Goal: Task Accomplishment & Management: Manage account settings

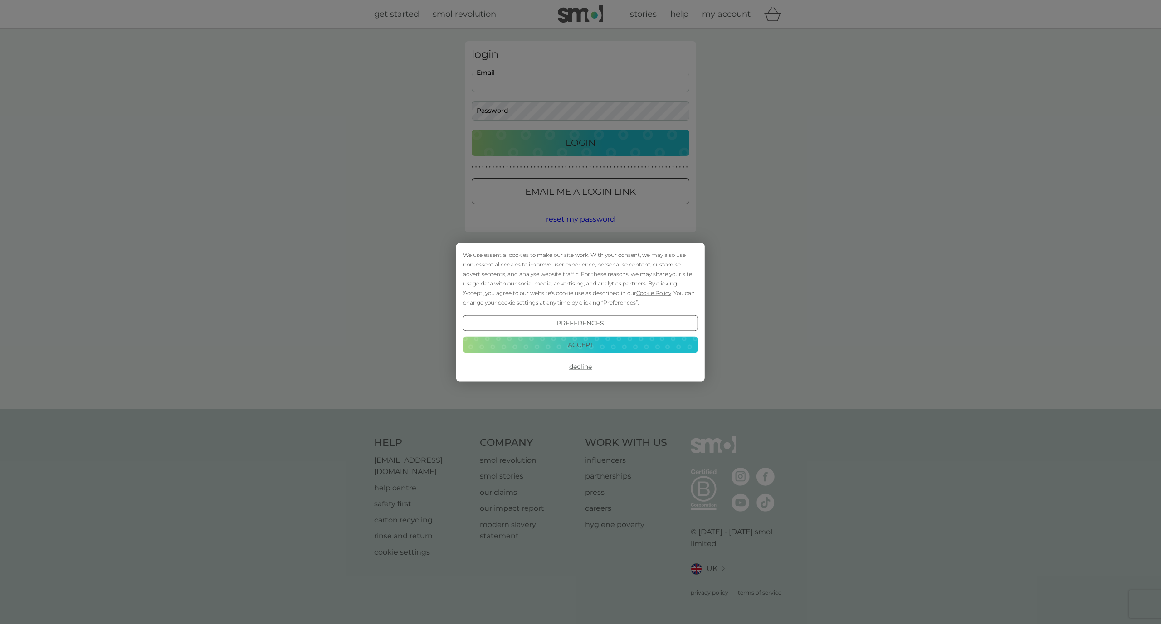
click at [610, 346] on button "Accept" at bounding box center [580, 345] width 235 height 16
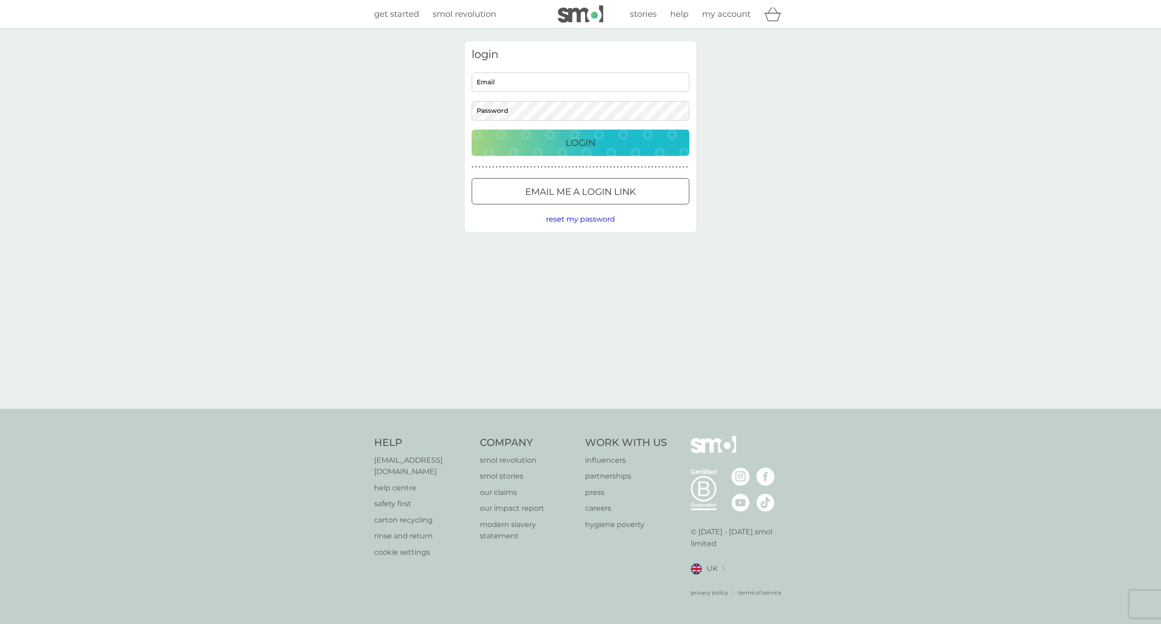
click at [521, 87] on input "Email" at bounding box center [581, 82] width 218 height 19
type input "[EMAIL_ADDRESS][DOMAIN_NAME]"
click at [745, 117] on div "login [EMAIL_ADDRESS][DOMAIN_NAME] Email Password Login ● ● ● ● ● ● ● ● ● ● ● ●…" at bounding box center [580, 219] width 1161 height 380
click at [594, 143] on p "Login" at bounding box center [580, 143] width 30 height 15
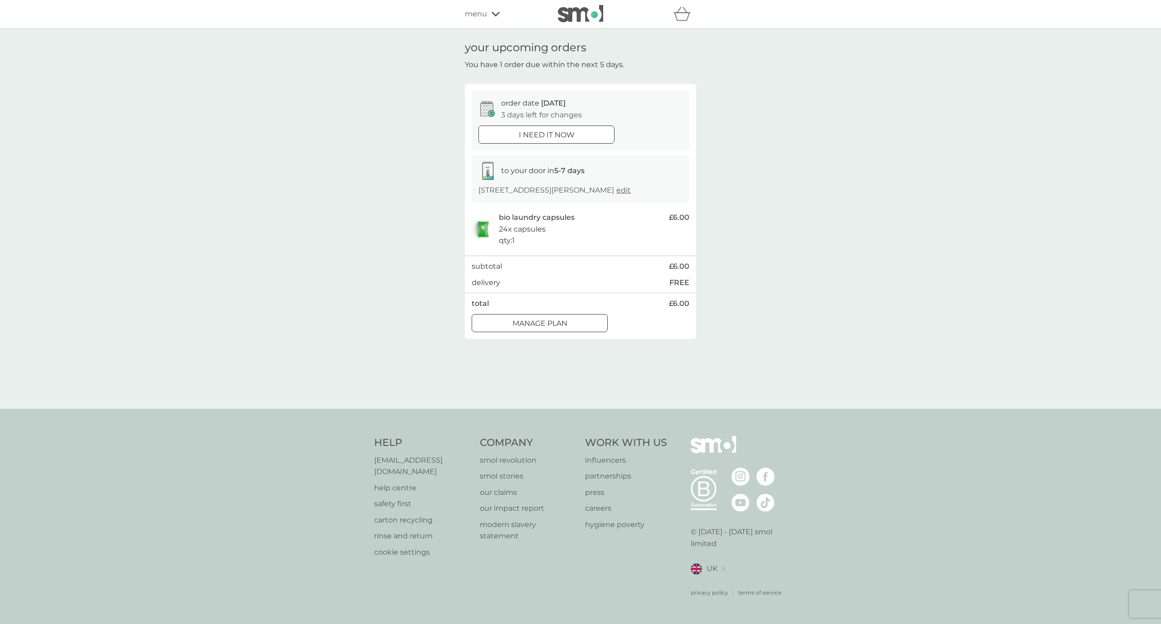
click at [555, 326] on button "Manage plan" at bounding box center [540, 323] width 136 height 18
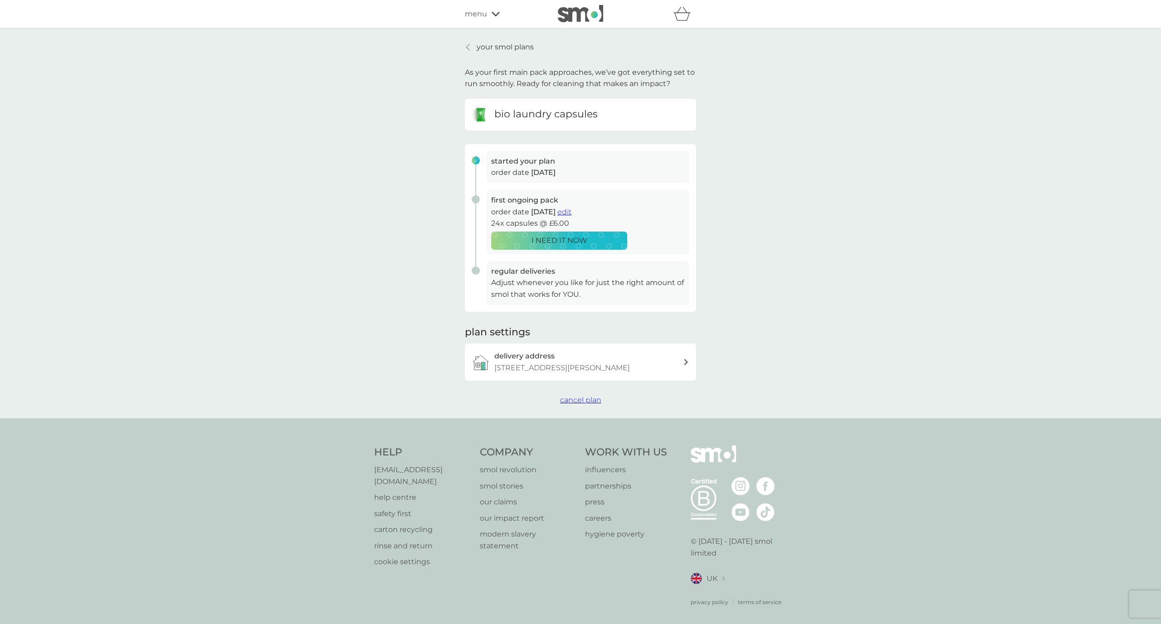
click at [575, 396] on span "cancel plan" at bounding box center [580, 400] width 41 height 9
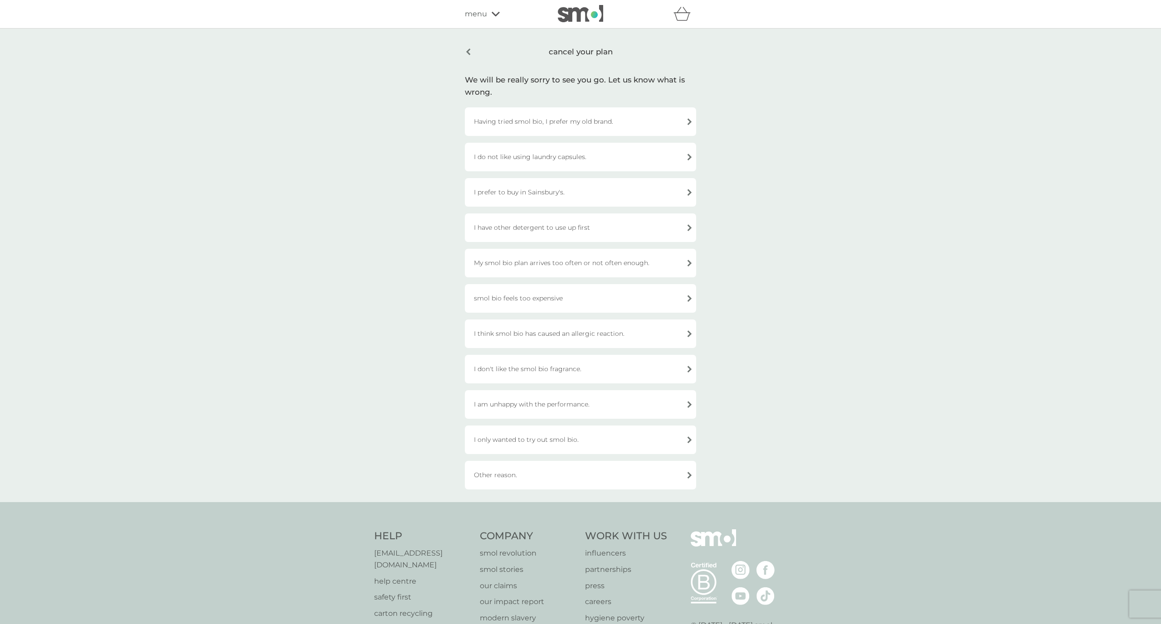
click at [611, 306] on div "smol bio feels too expensive" at bounding box center [580, 298] width 231 height 29
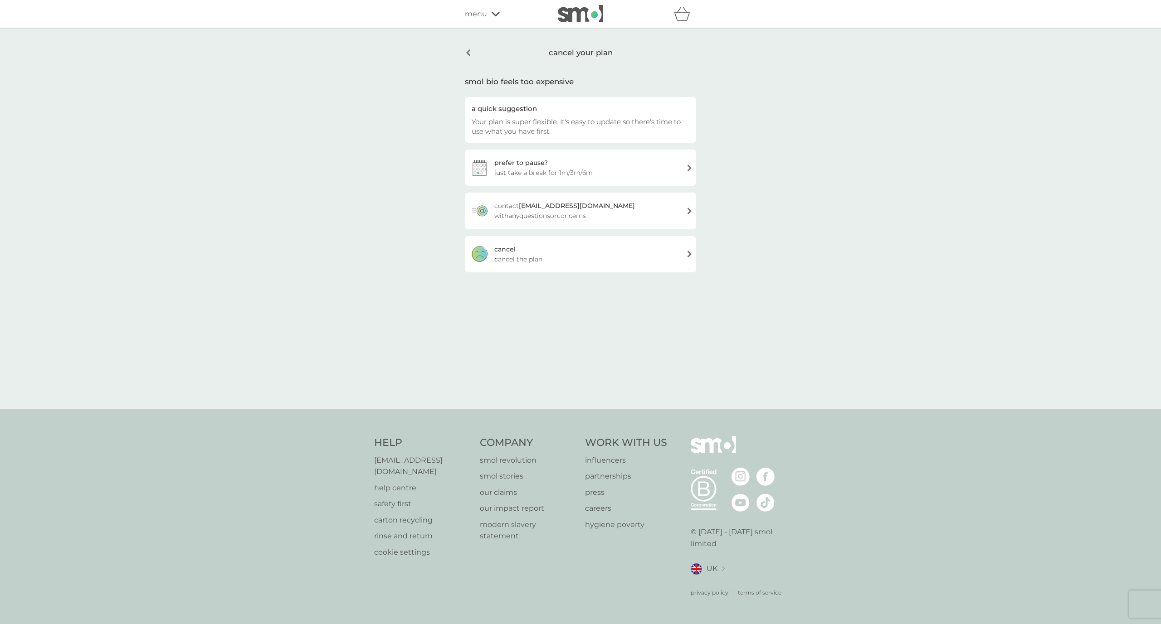
click at [613, 263] on div "cancel cancel the plan" at bounding box center [580, 254] width 231 height 36
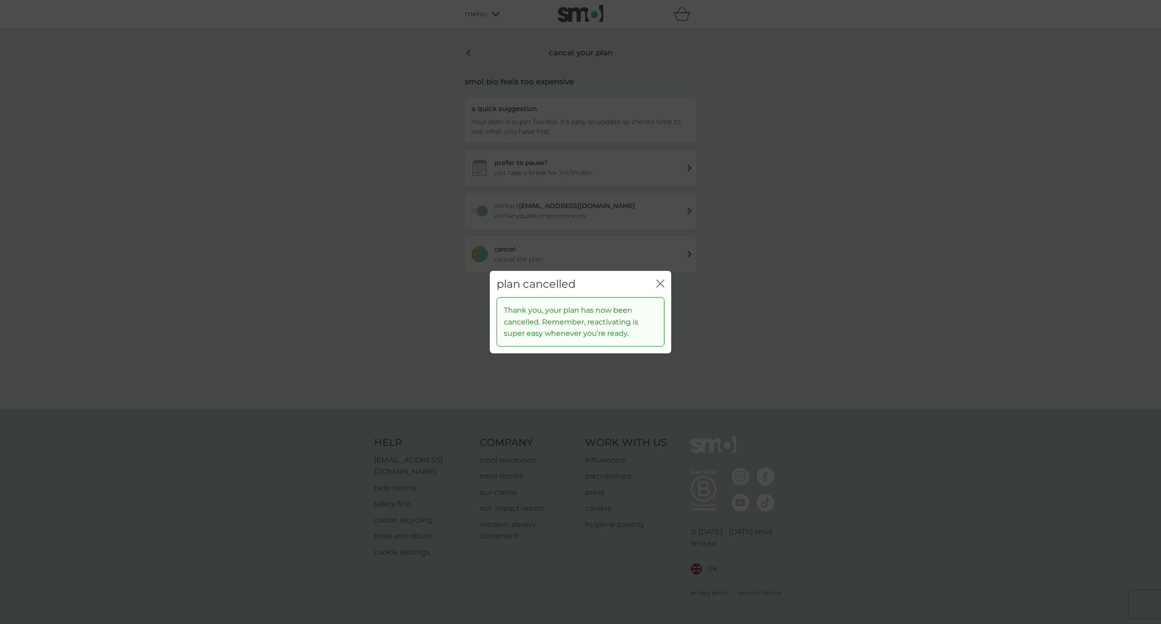
click at [662, 283] on icon "close" at bounding box center [660, 283] width 8 height 8
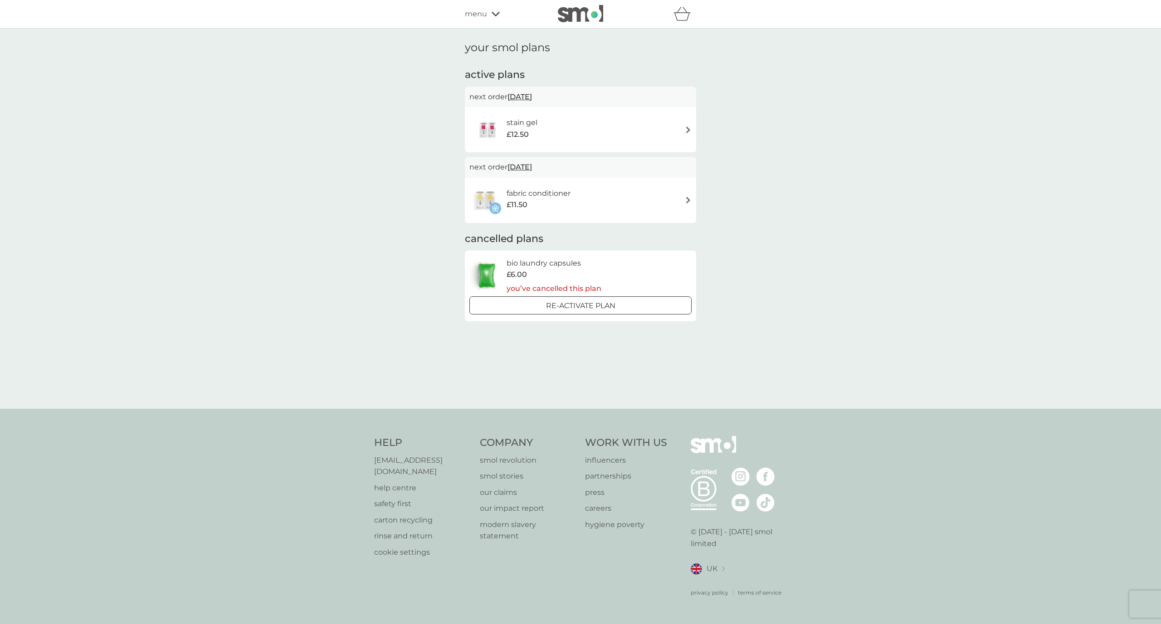
click at [596, 190] on div "fabric conditioner £11.50" at bounding box center [580, 201] width 222 height 32
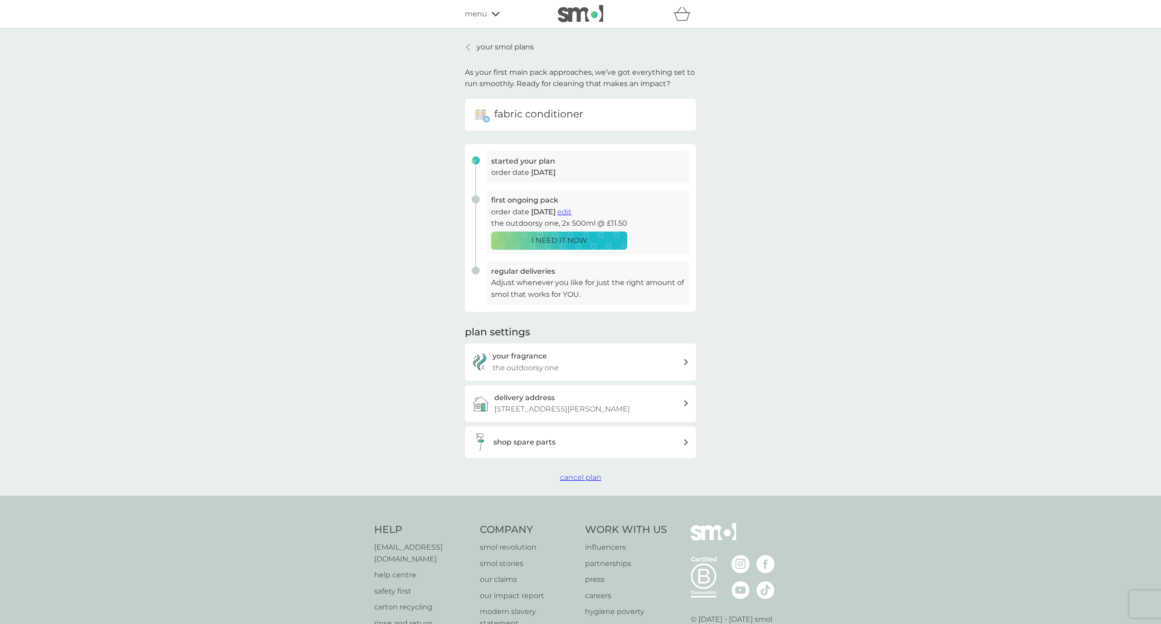
click at [589, 475] on span "cancel plan" at bounding box center [580, 477] width 41 height 9
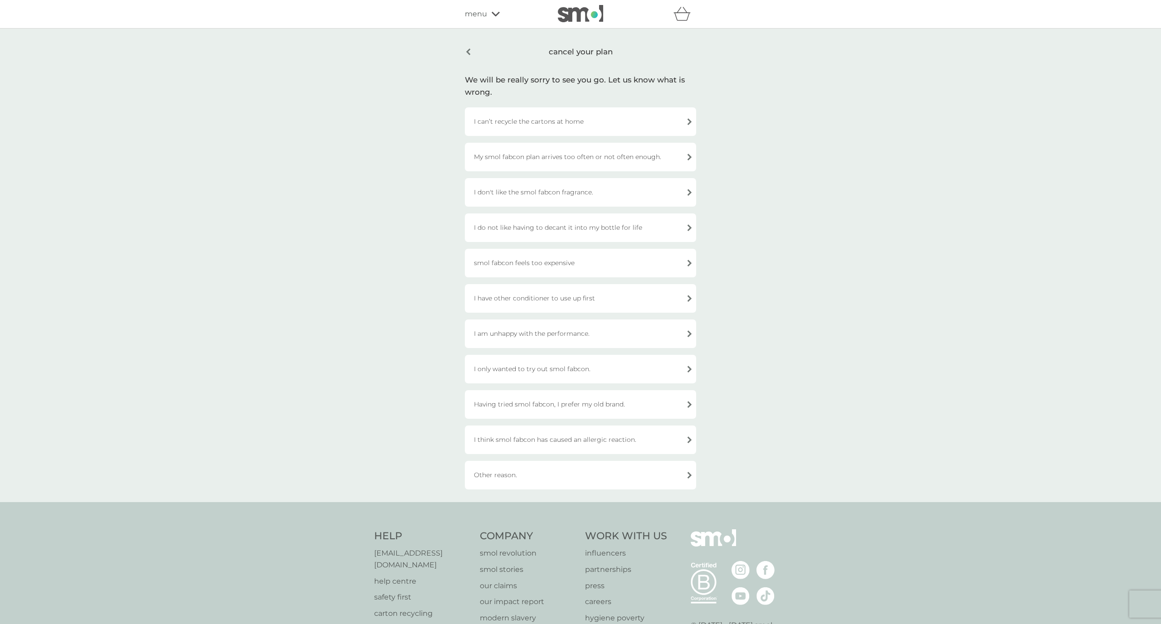
click at [622, 192] on div "I don't like the smol fabcon fragrance." at bounding box center [580, 192] width 231 height 29
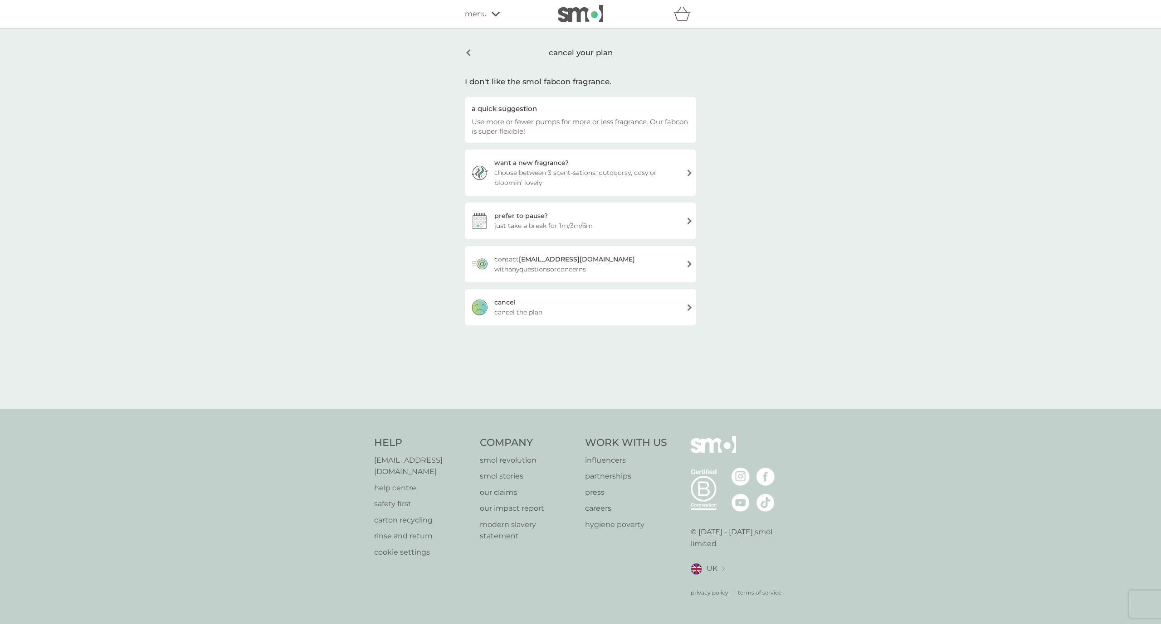
click at [622, 189] on div "want a new fragrance? choose between 3 scent-sations; outdoorsy, cosy or bloomi…" at bounding box center [580, 173] width 231 height 46
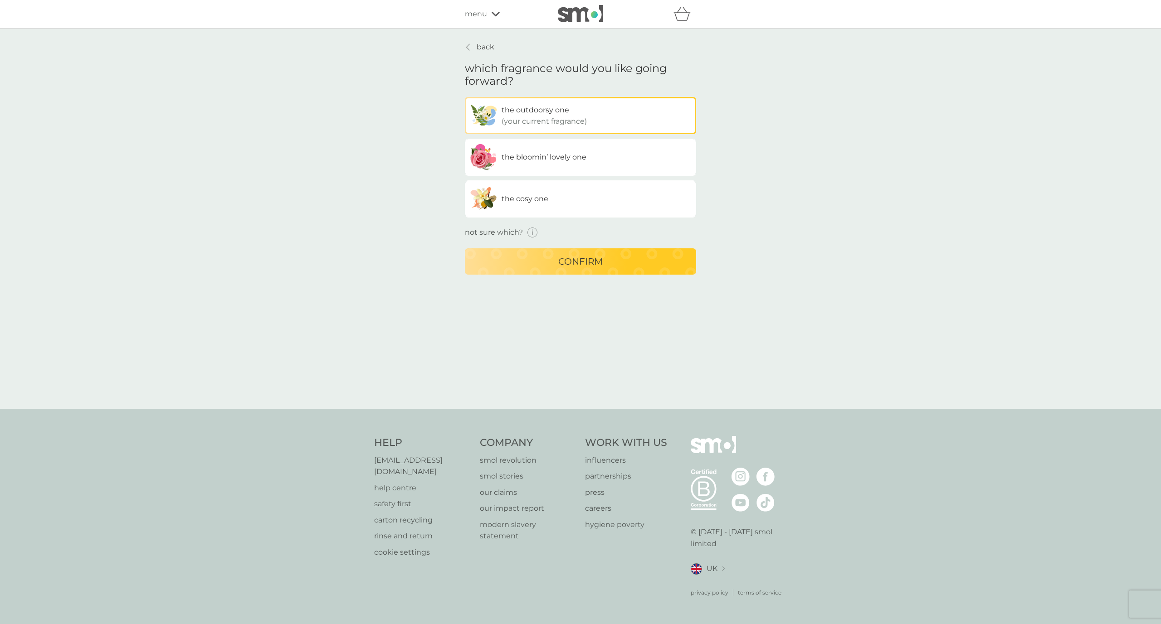
click at [532, 233] on icon "button" at bounding box center [532, 233] width 1 height 4
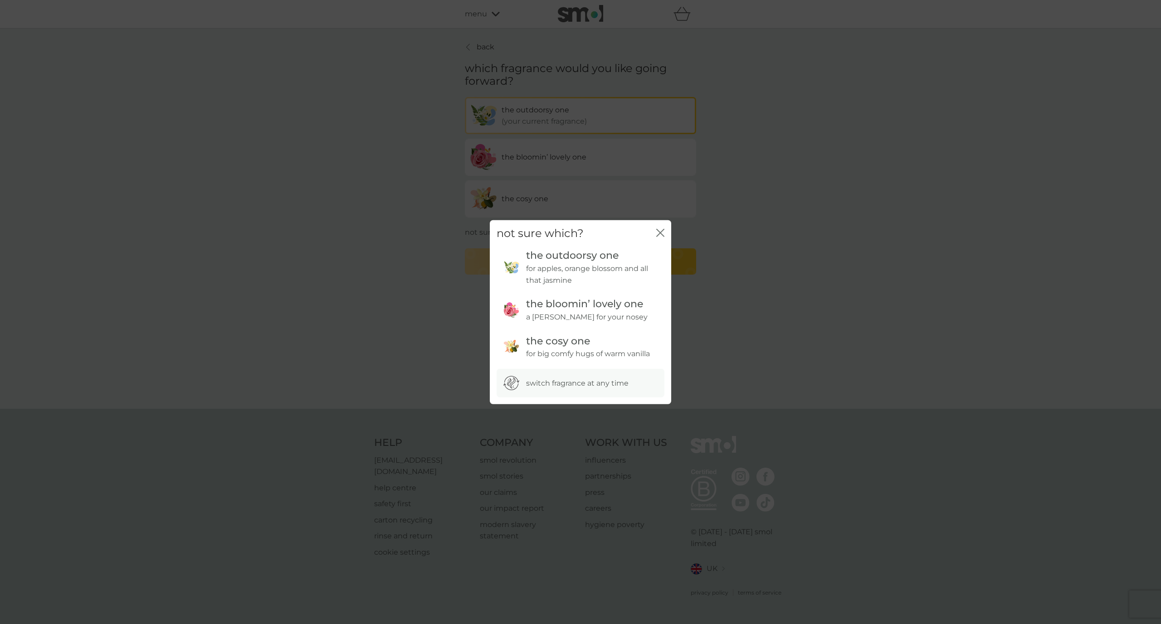
click at [659, 233] on icon "close" at bounding box center [659, 232] width 4 height 7
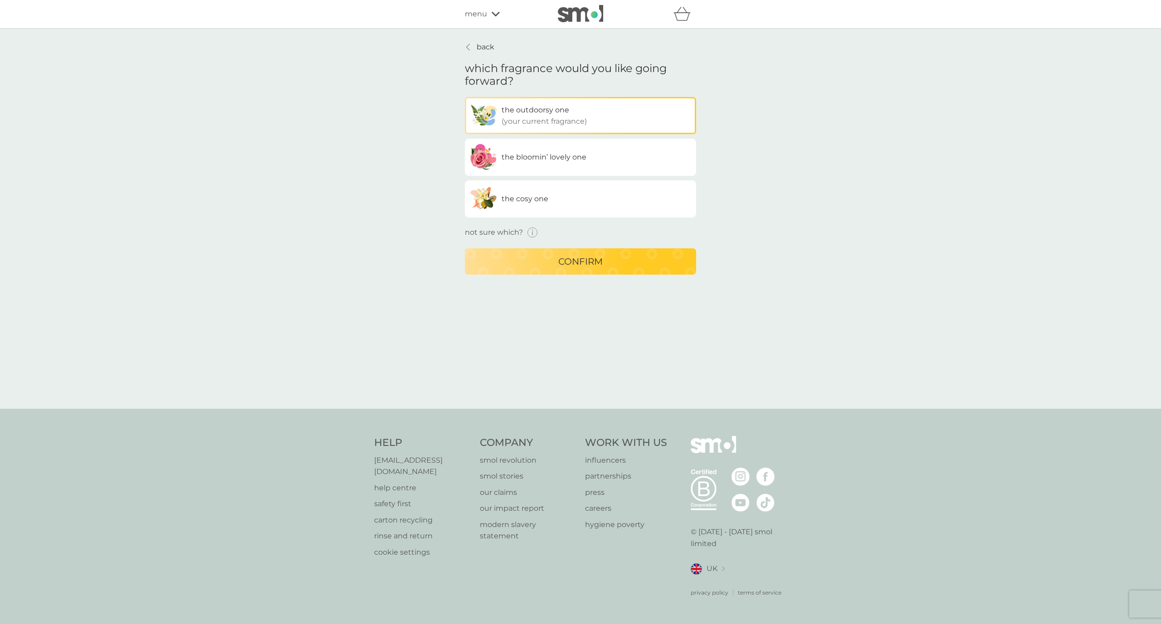
click at [482, 46] on p "back" at bounding box center [486, 47] width 18 height 12
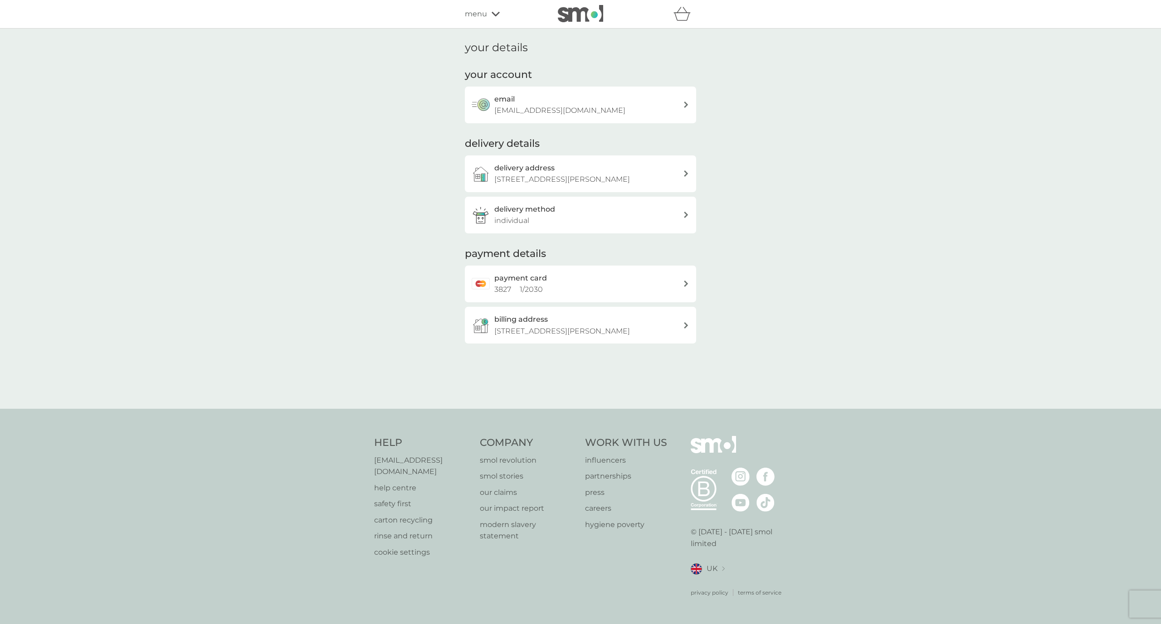
click at [493, 12] on icon at bounding box center [496, 13] width 8 height 5
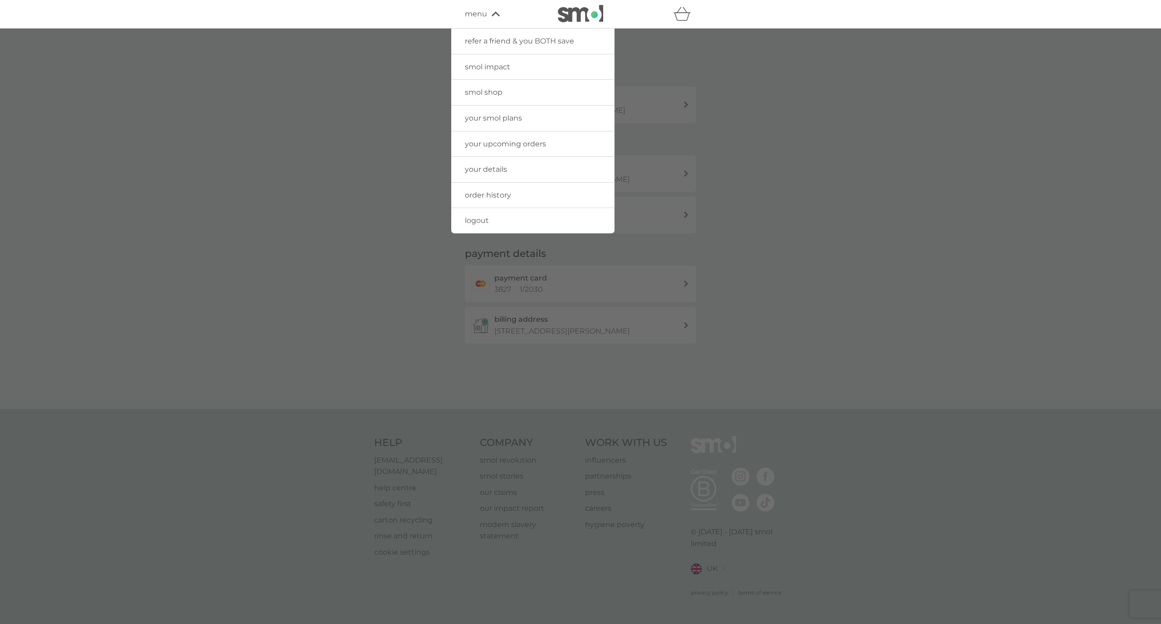
click at [524, 112] on link "your smol plans" at bounding box center [532, 118] width 163 height 25
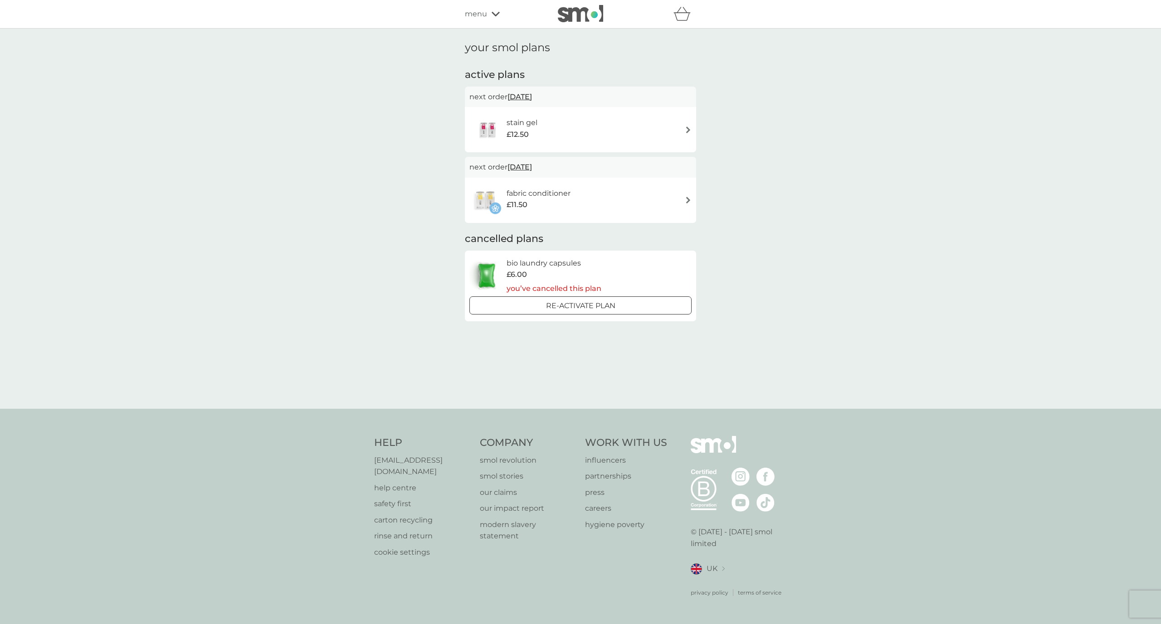
click at [640, 189] on div "fabric conditioner £11.50" at bounding box center [580, 201] width 222 height 32
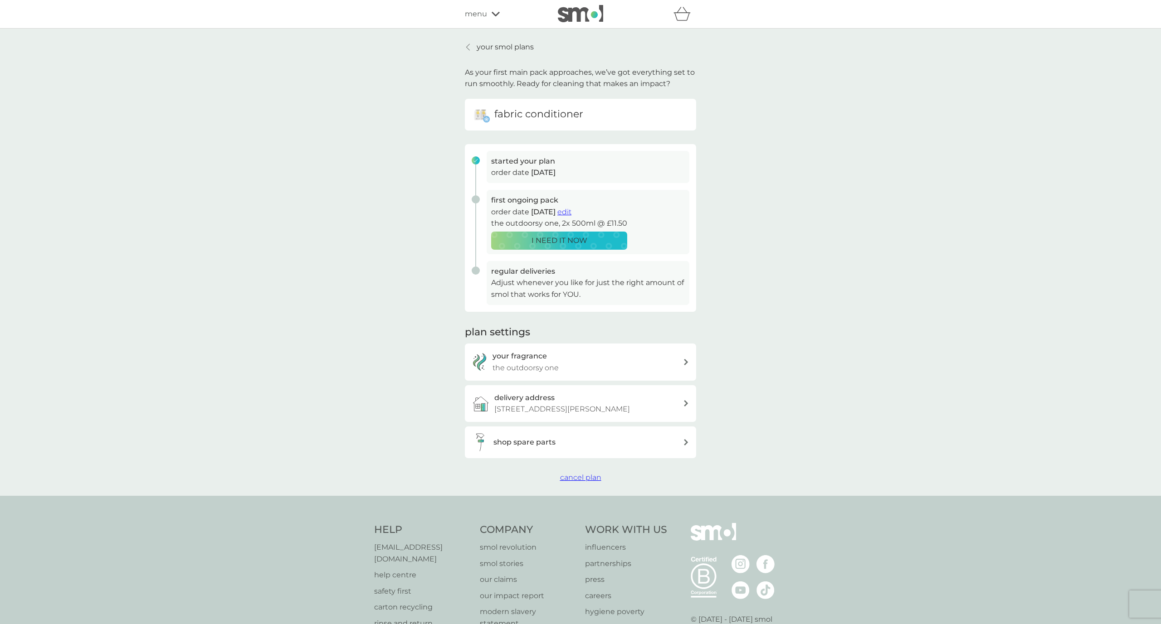
click at [578, 476] on span "cancel plan" at bounding box center [580, 477] width 41 height 9
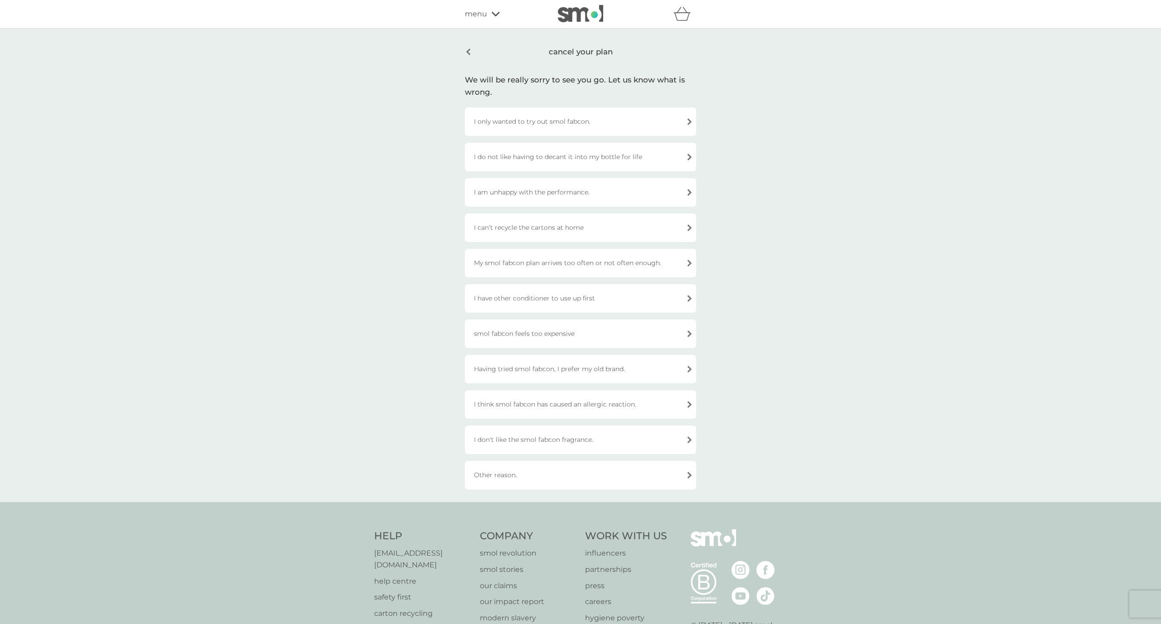
click at [603, 441] on div "I don't like the smol fabcon fragrance." at bounding box center [580, 440] width 231 height 29
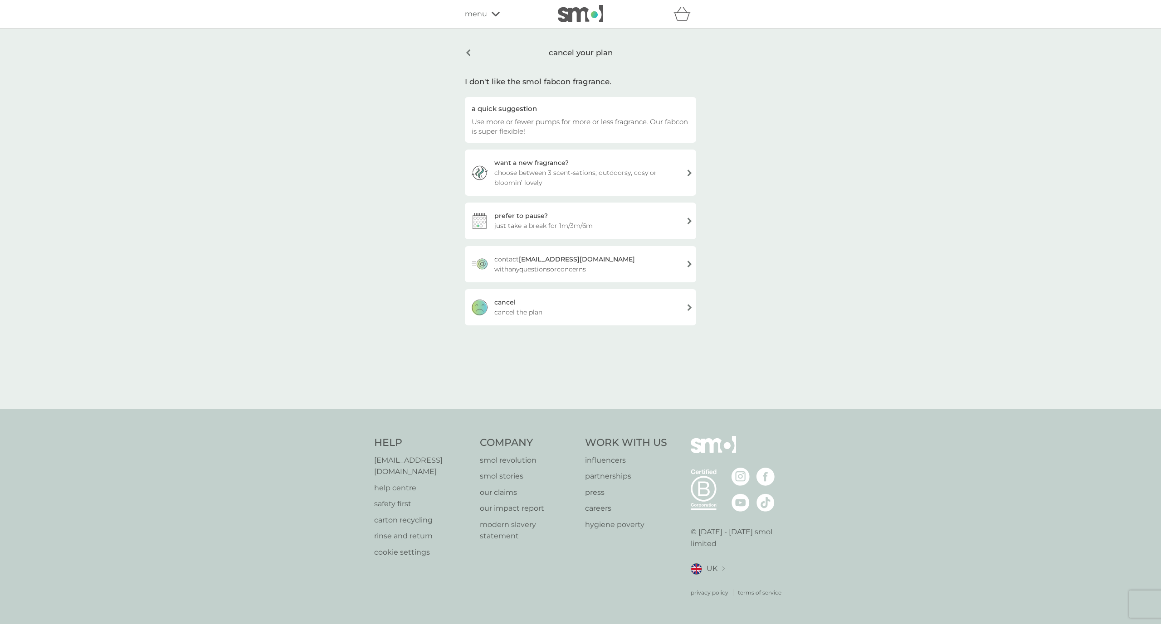
click at [591, 320] on div "cancel cancel the plan" at bounding box center [580, 307] width 231 height 36
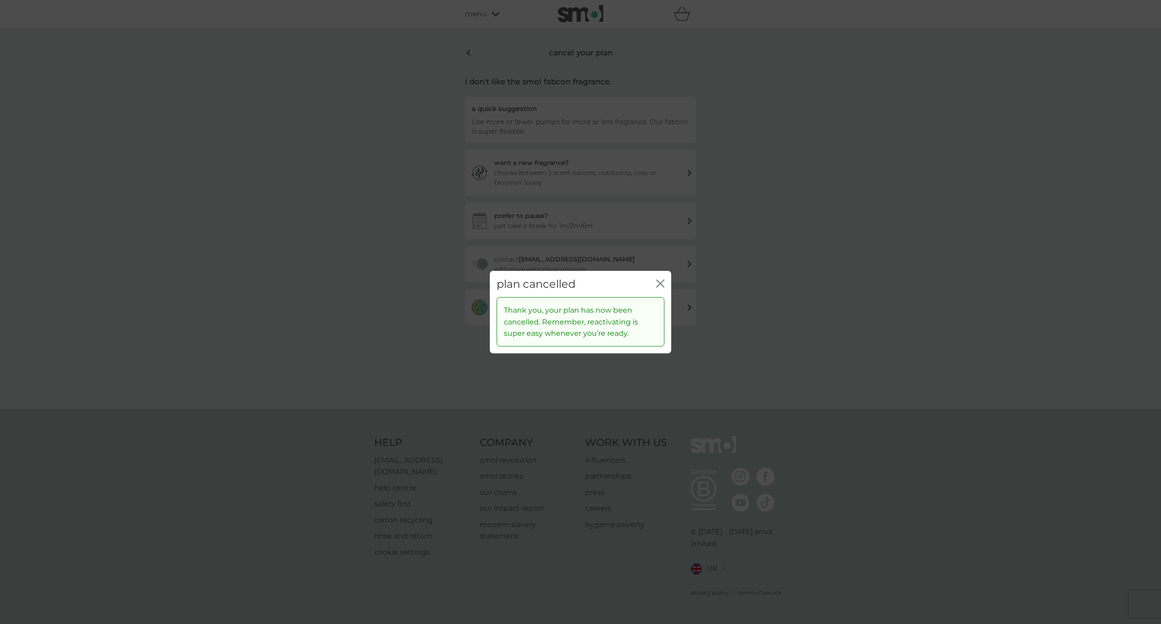
click at [663, 278] on div "plan cancelled close" at bounding box center [580, 284] width 181 height 27
click at [658, 286] on icon "close" at bounding box center [659, 283] width 4 height 7
